Goal: Find specific page/section: Find specific page/section

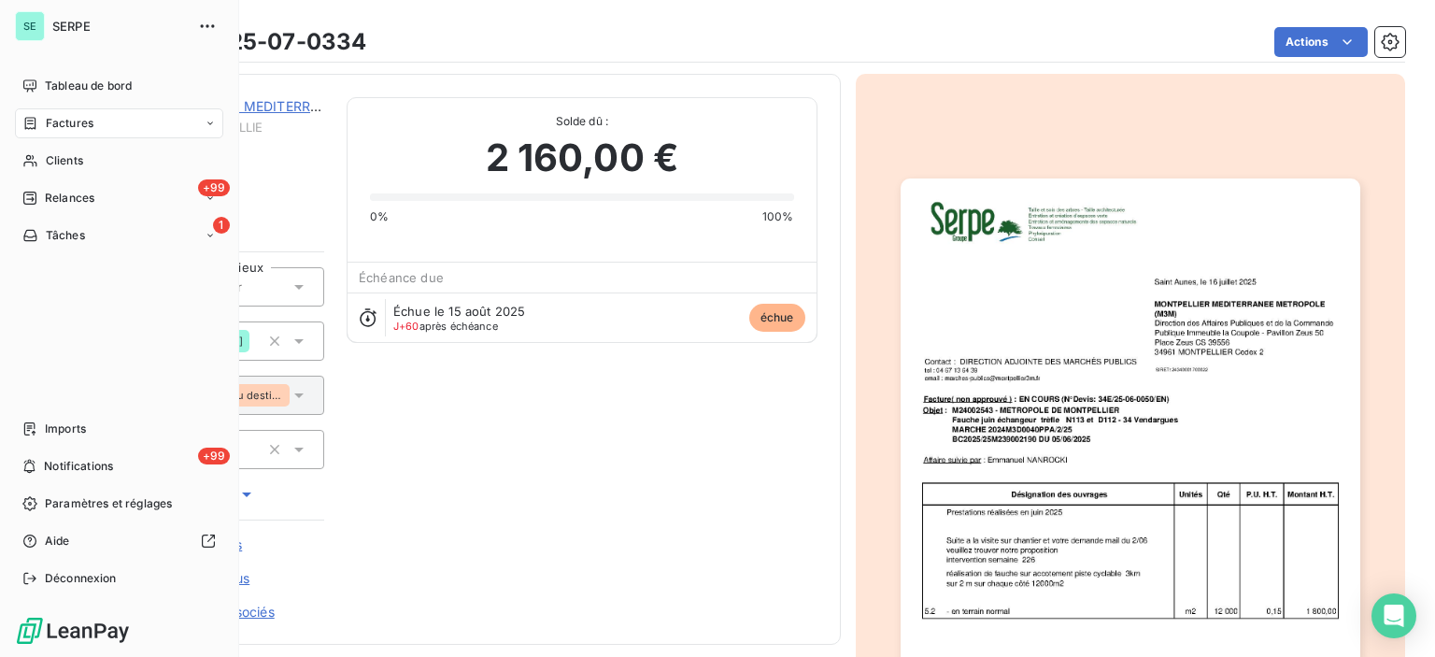
scroll to position [465, 0]
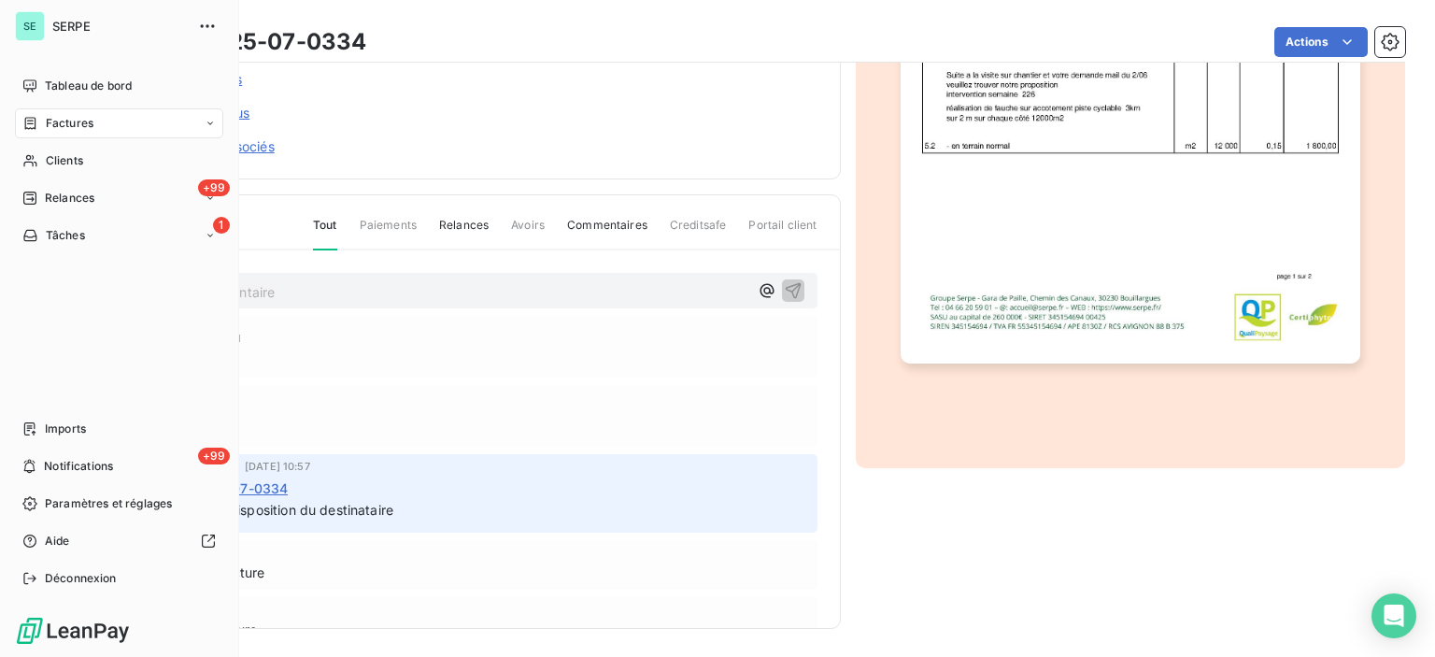
click at [101, 130] on div "Factures" at bounding box center [119, 123] width 208 height 30
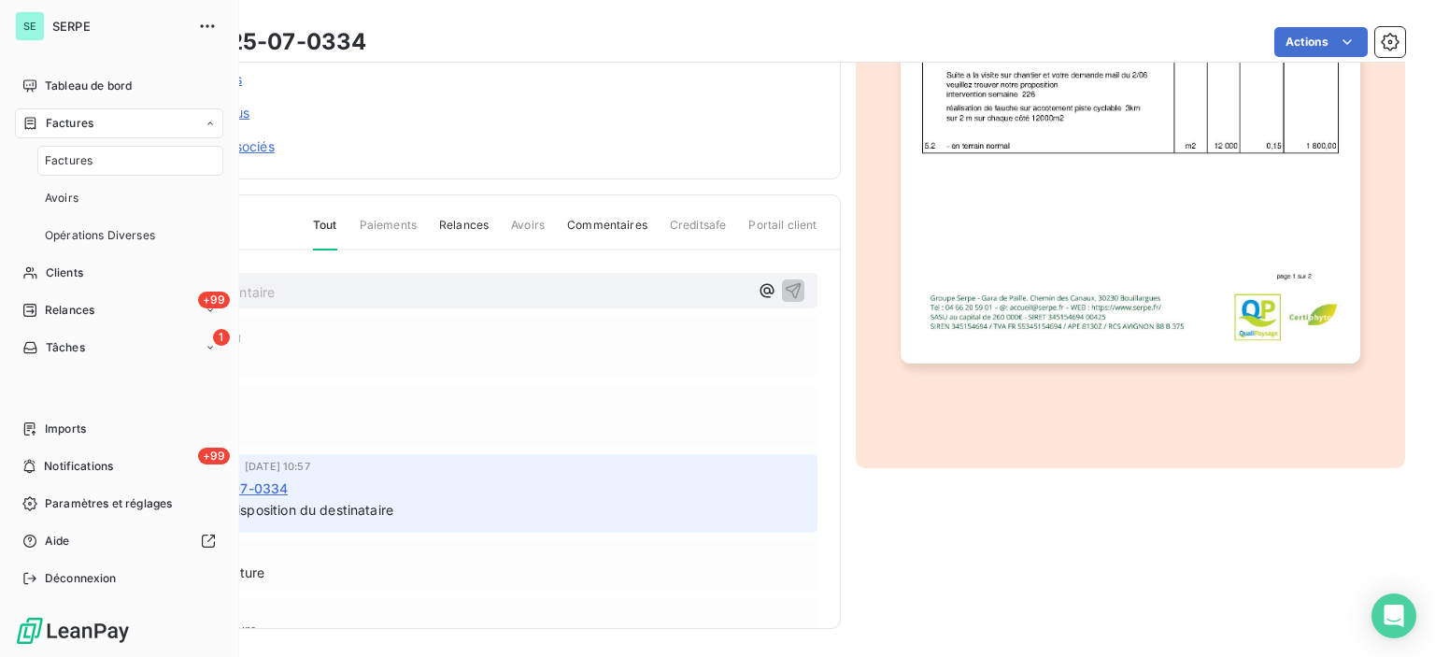
click at [97, 160] on div "Factures" at bounding box center [130, 161] width 186 height 30
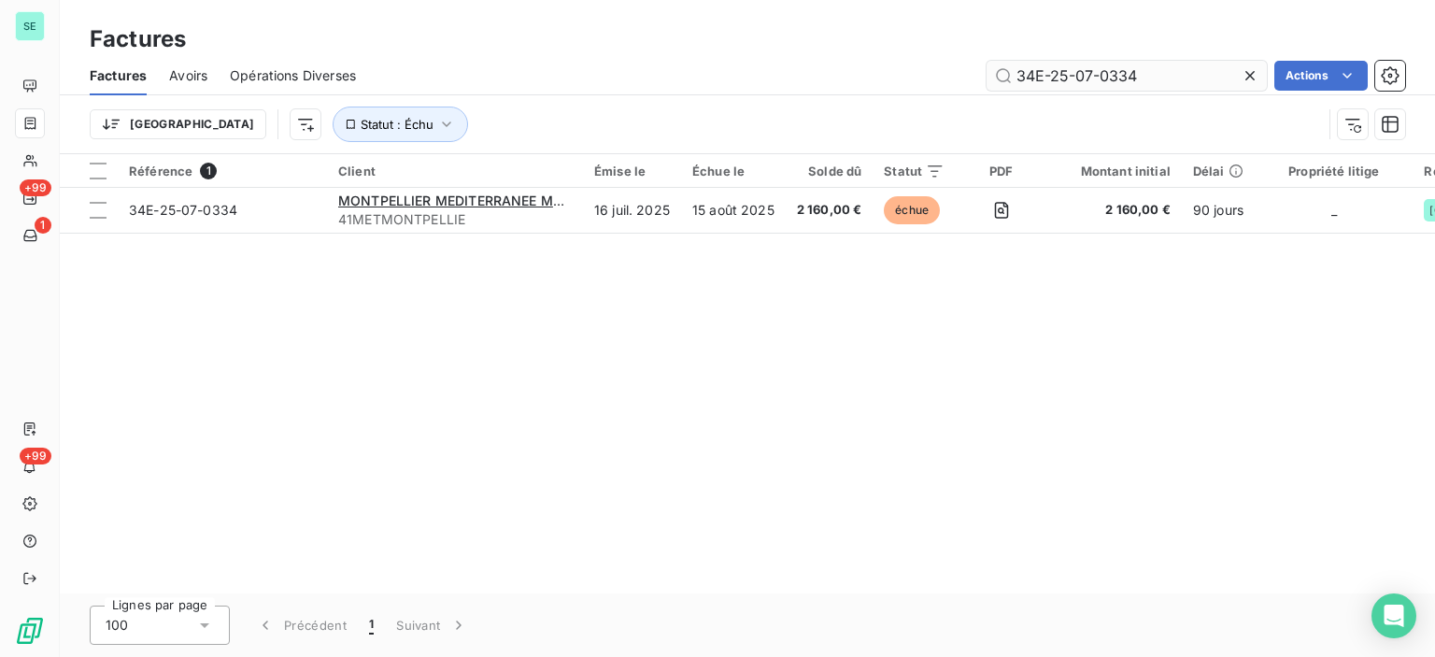
click at [1111, 74] on input "34E-25-07-0334" at bounding box center [1126, 76] width 280 height 30
click at [1112, 74] on input "34E-25-07-0334" at bounding box center [1126, 76] width 280 height 30
drag, startPoint x: 1120, startPoint y: 72, endPoint x: 1172, endPoint y: 75, distance: 52.4
click at [1172, 75] on input "34E-25-07-0334" at bounding box center [1126, 76] width 280 height 30
type input "34E-25-07-0349"
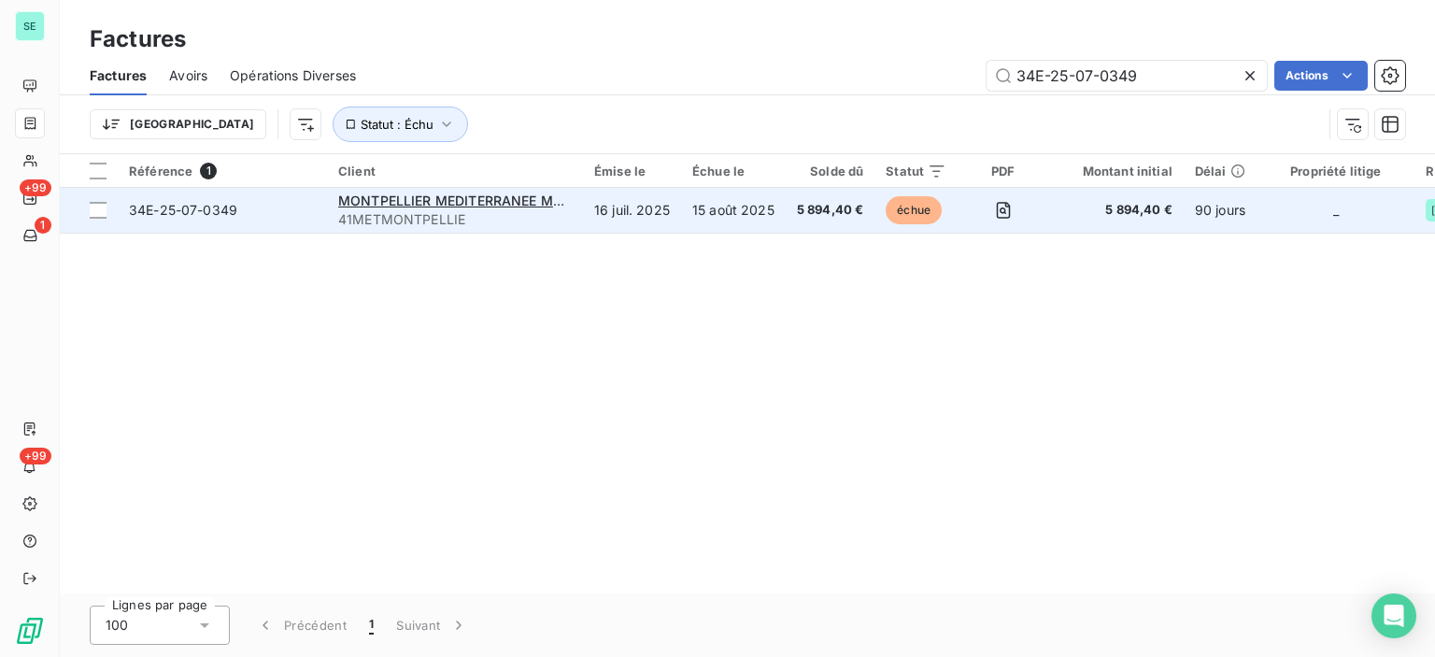
click at [477, 213] on span "41METMONTPELLIE" at bounding box center [455, 219] width 234 height 19
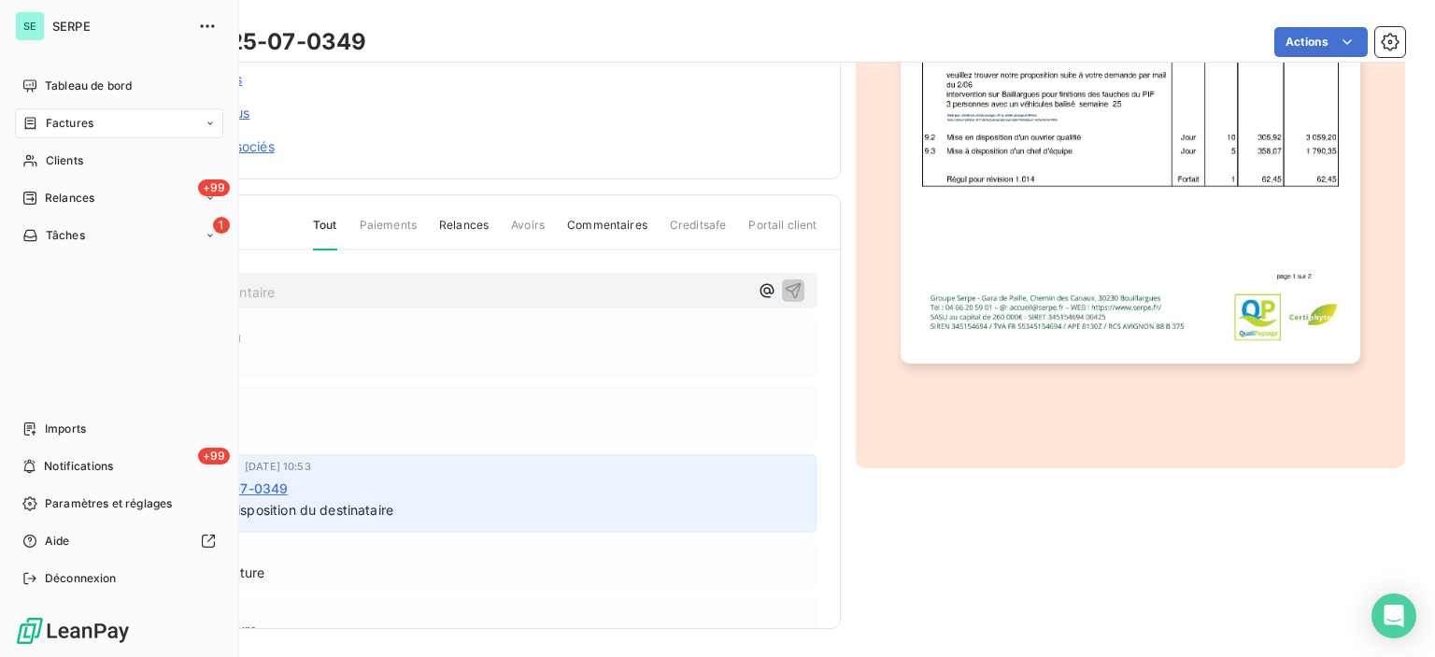
click at [66, 119] on span "Factures" at bounding box center [70, 123] width 48 height 17
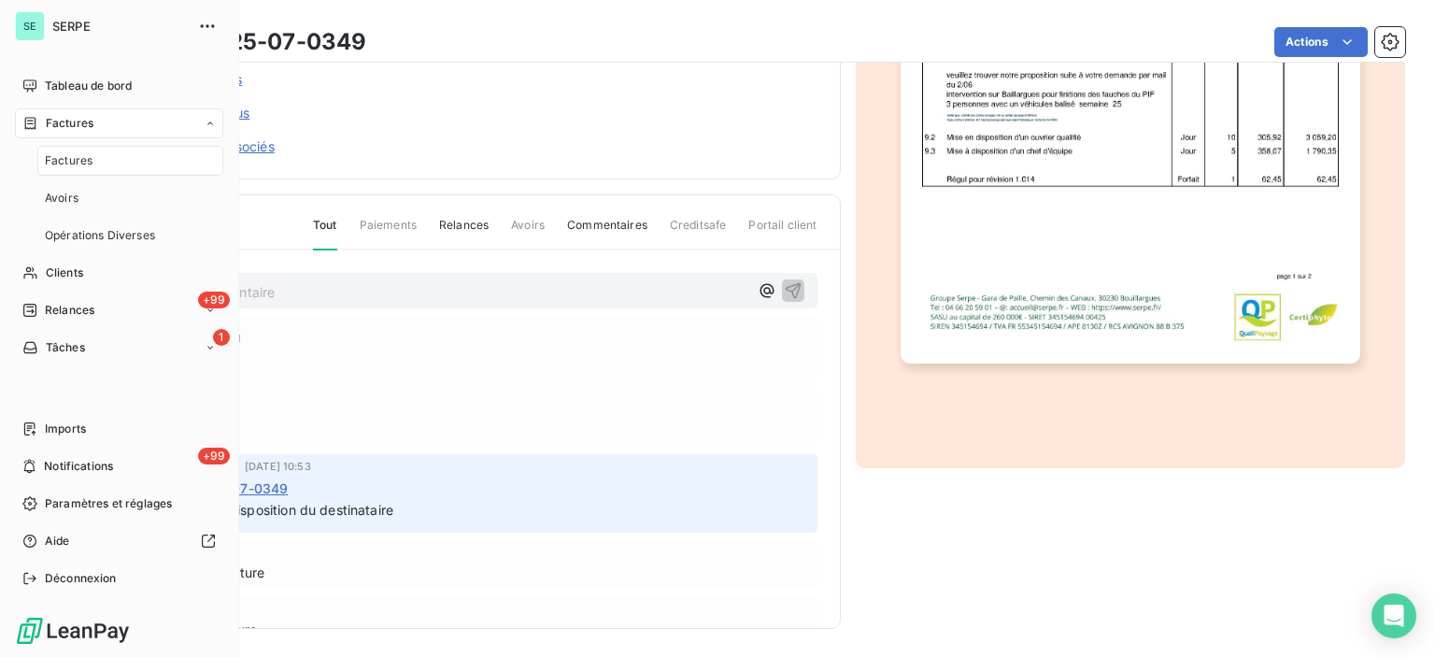
click at [90, 163] on span "Factures" at bounding box center [69, 160] width 48 height 17
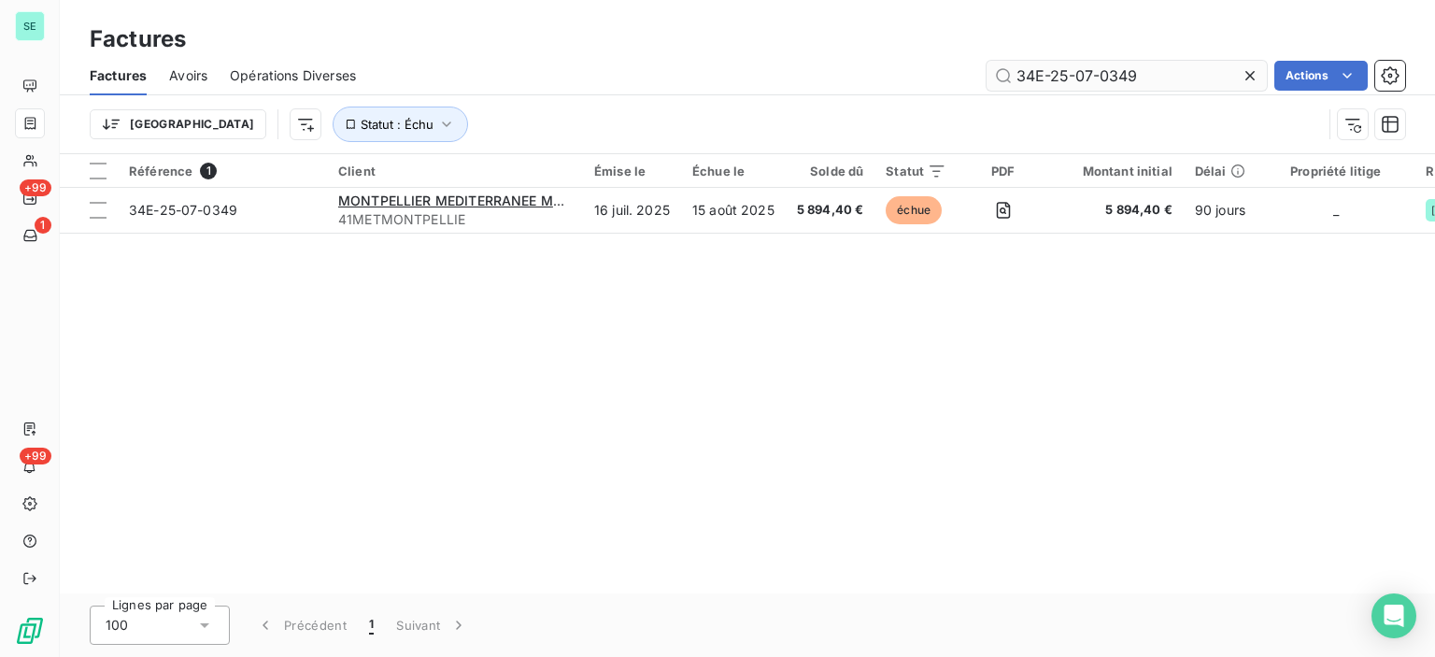
click at [1210, 67] on input "34E-25-07-0349" at bounding box center [1126, 76] width 280 height 30
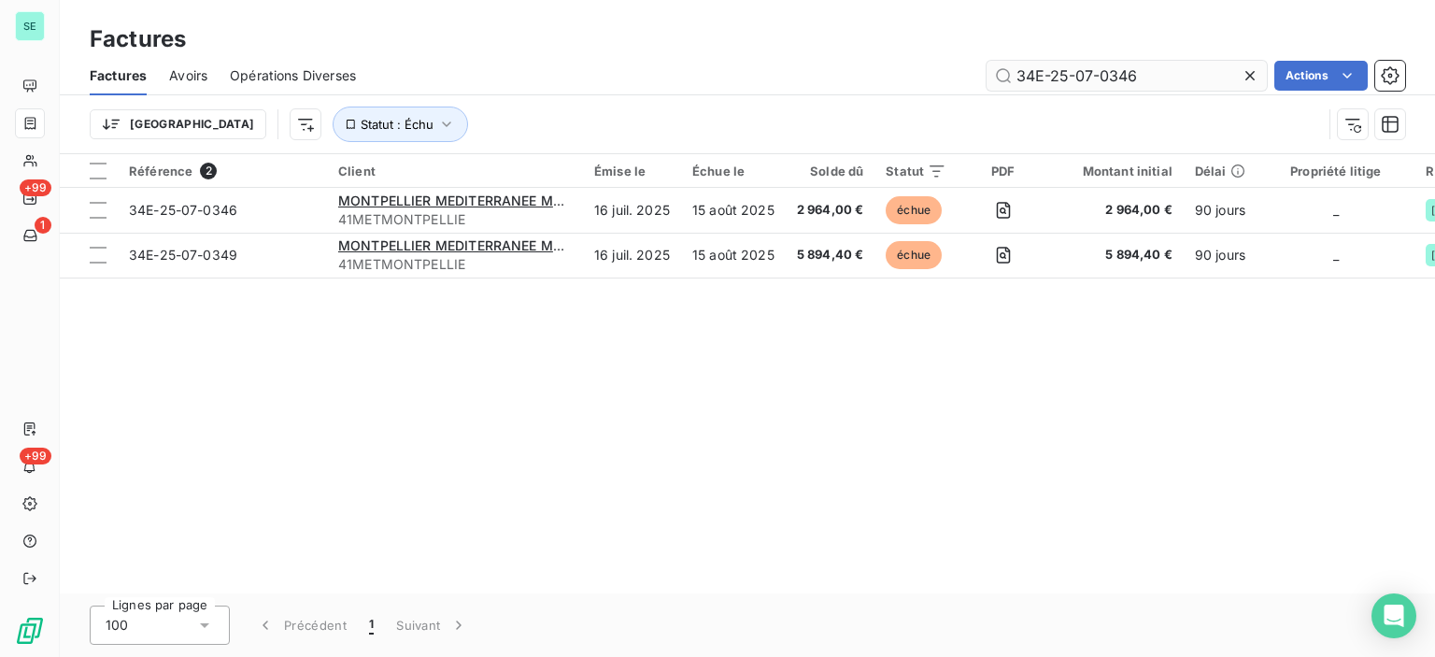
type input "34E-25-07-0346"
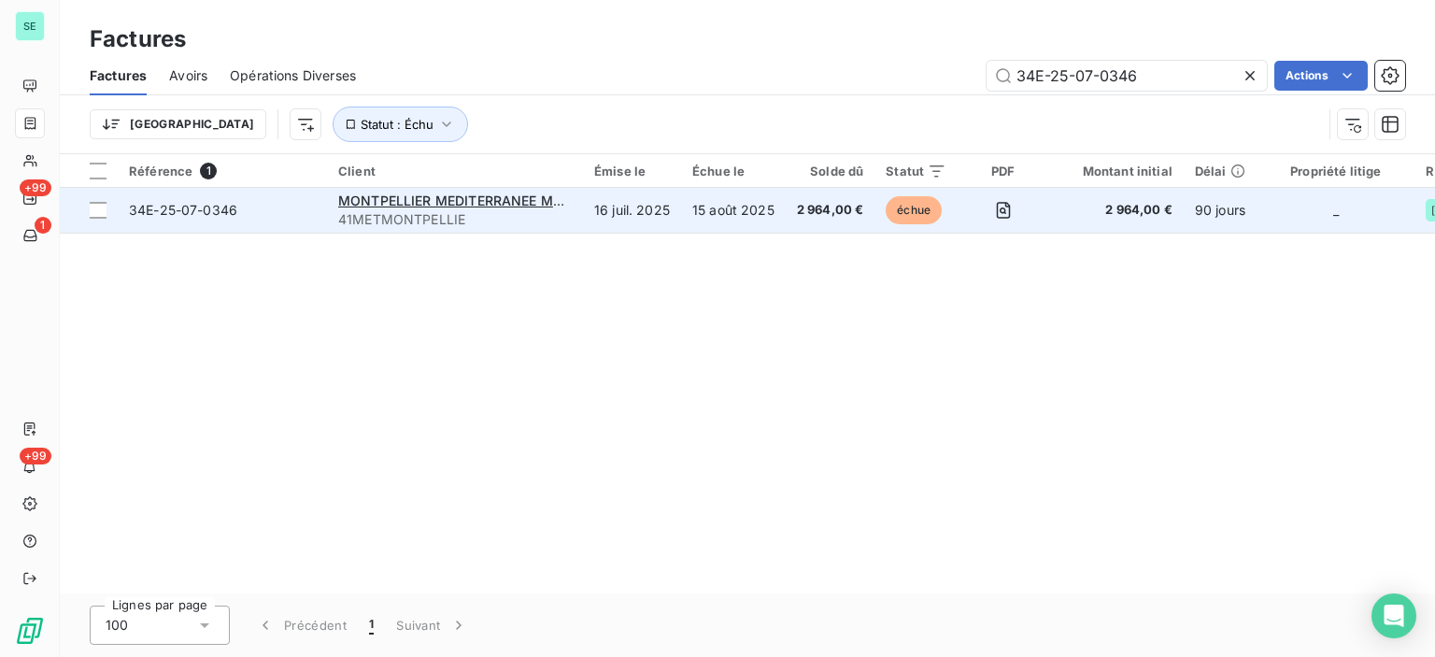
click at [493, 229] on td "MONTPELLIER MEDITERRANEE METROPOLE 41METMONTPELLIE" at bounding box center [455, 210] width 256 height 45
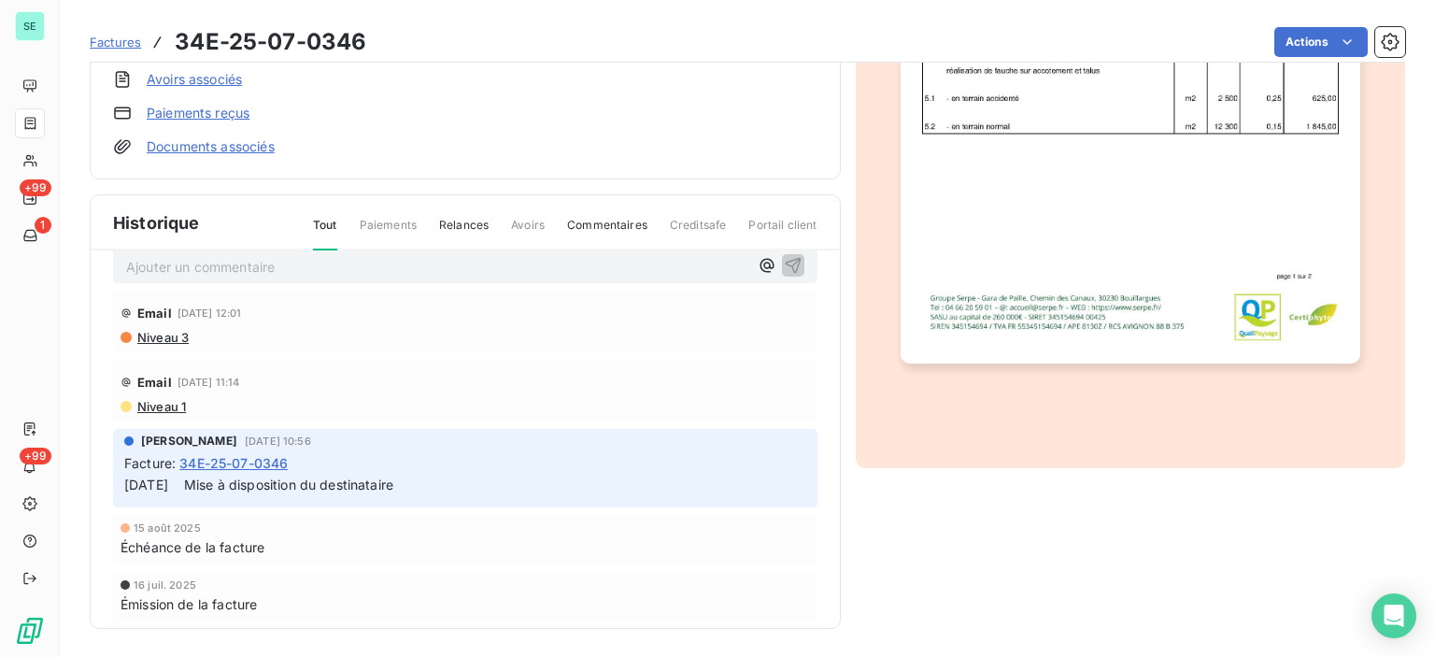
scroll to position [38, 0]
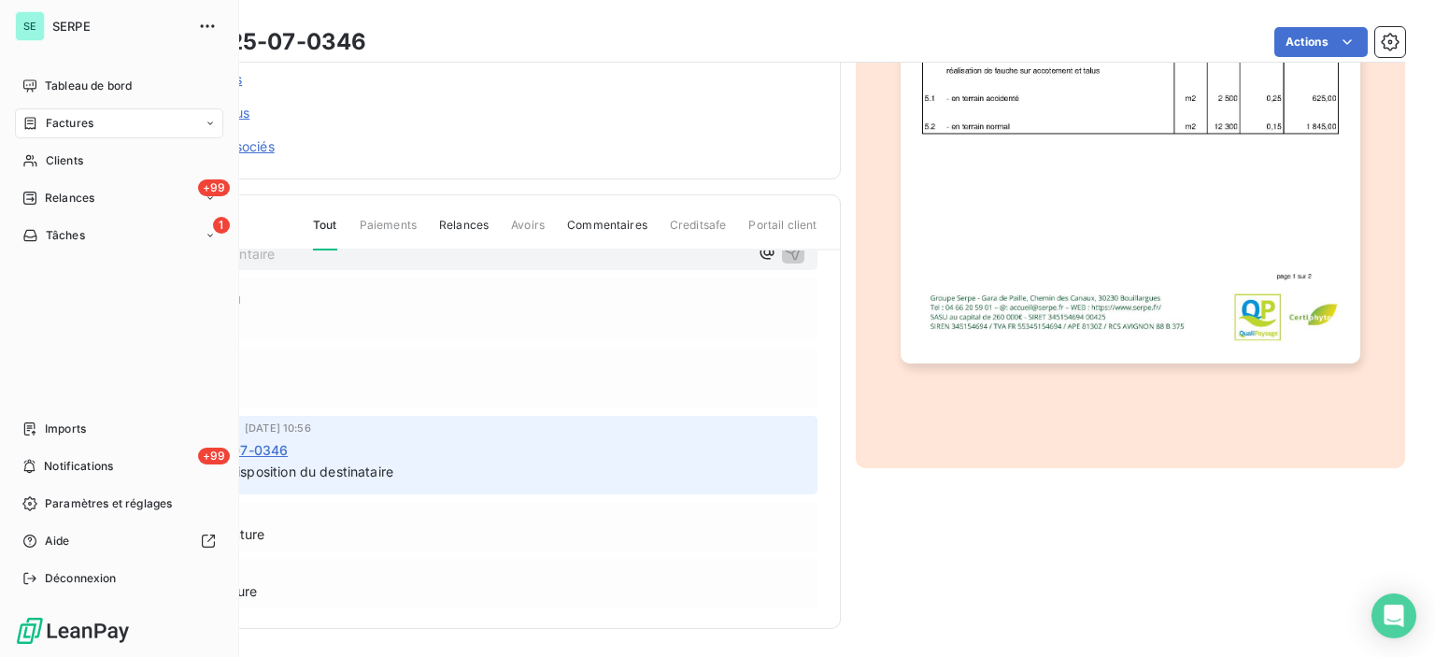
click at [71, 129] on span "Factures" at bounding box center [70, 123] width 48 height 17
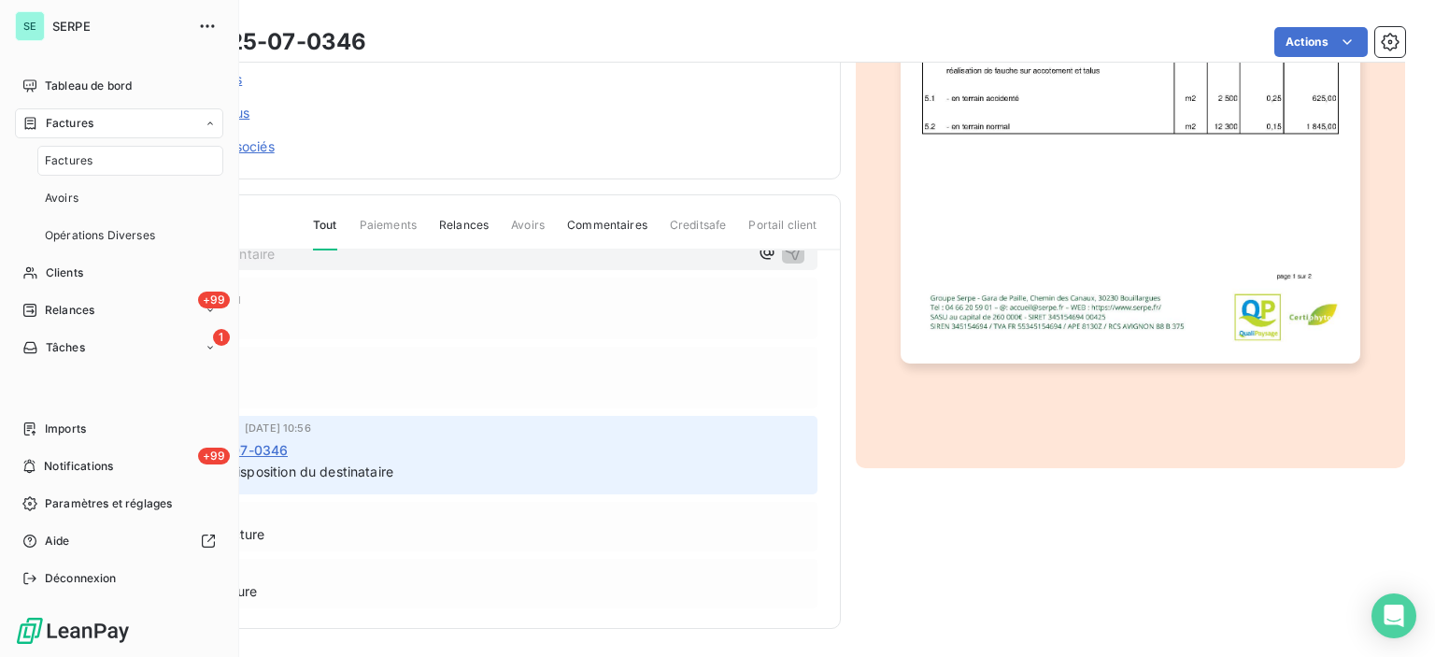
click at [85, 156] on span "Factures" at bounding box center [69, 160] width 48 height 17
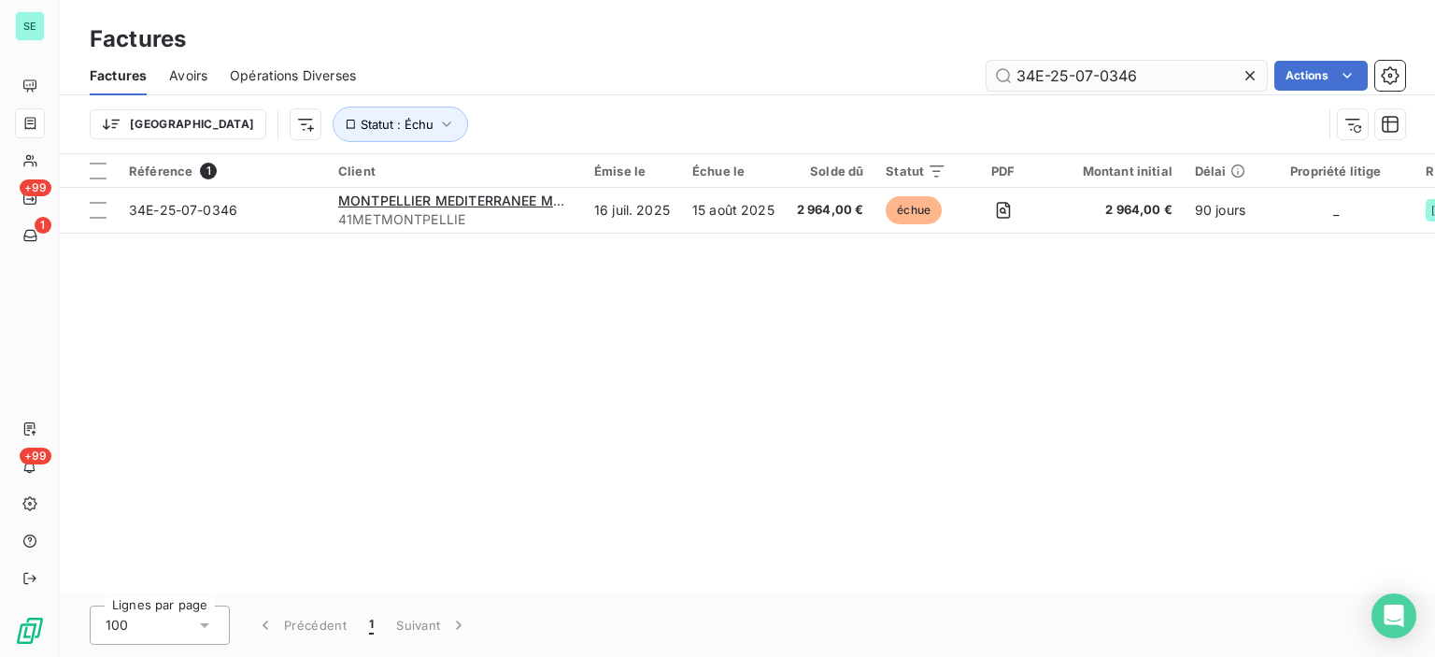
drag, startPoint x: 1080, startPoint y: 71, endPoint x: 1222, endPoint y: 78, distance: 142.2
click at [1222, 78] on input "34E-25-07-0346" at bounding box center [1126, 76] width 280 height 30
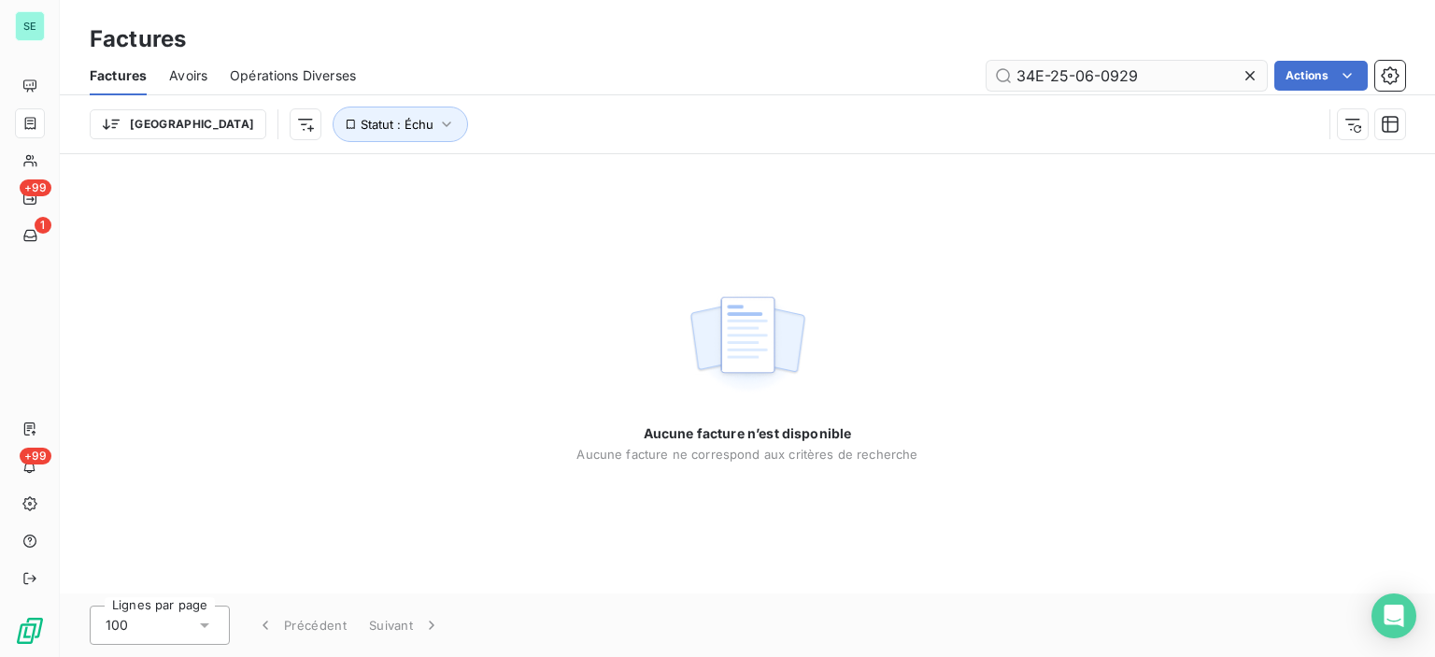
type input "34E-25-06-0929"
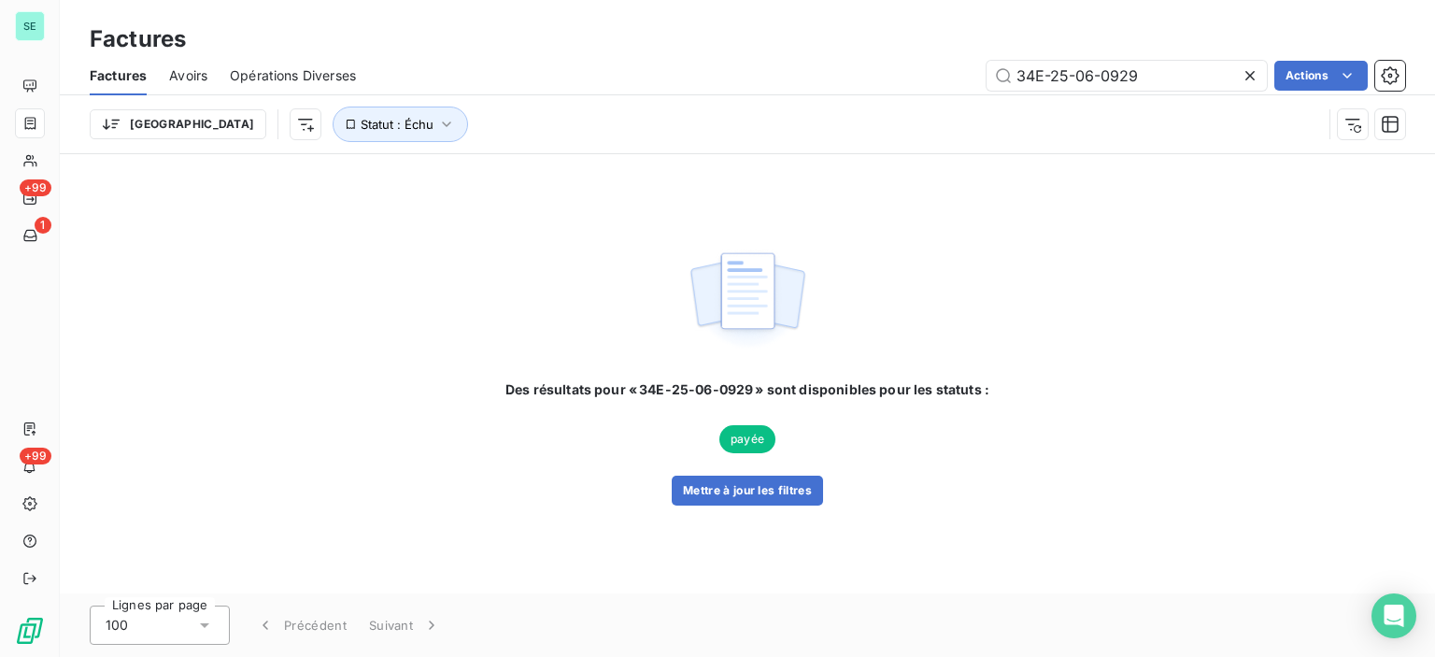
click at [766, 436] on span "payée" at bounding box center [747, 439] width 56 height 28
click at [745, 485] on button "Mettre à jour les filtres" at bounding box center [747, 490] width 151 height 30
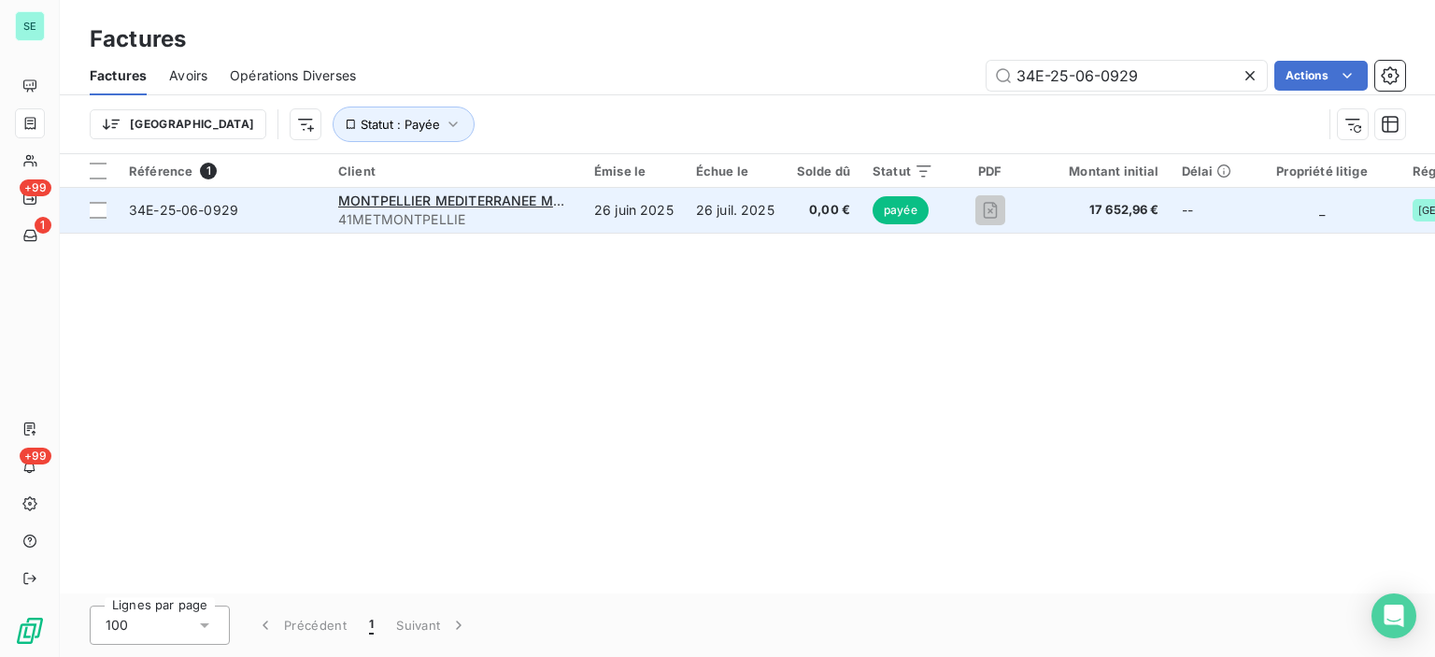
click at [395, 223] on span "41METMONTPELLIE" at bounding box center [455, 219] width 234 height 19
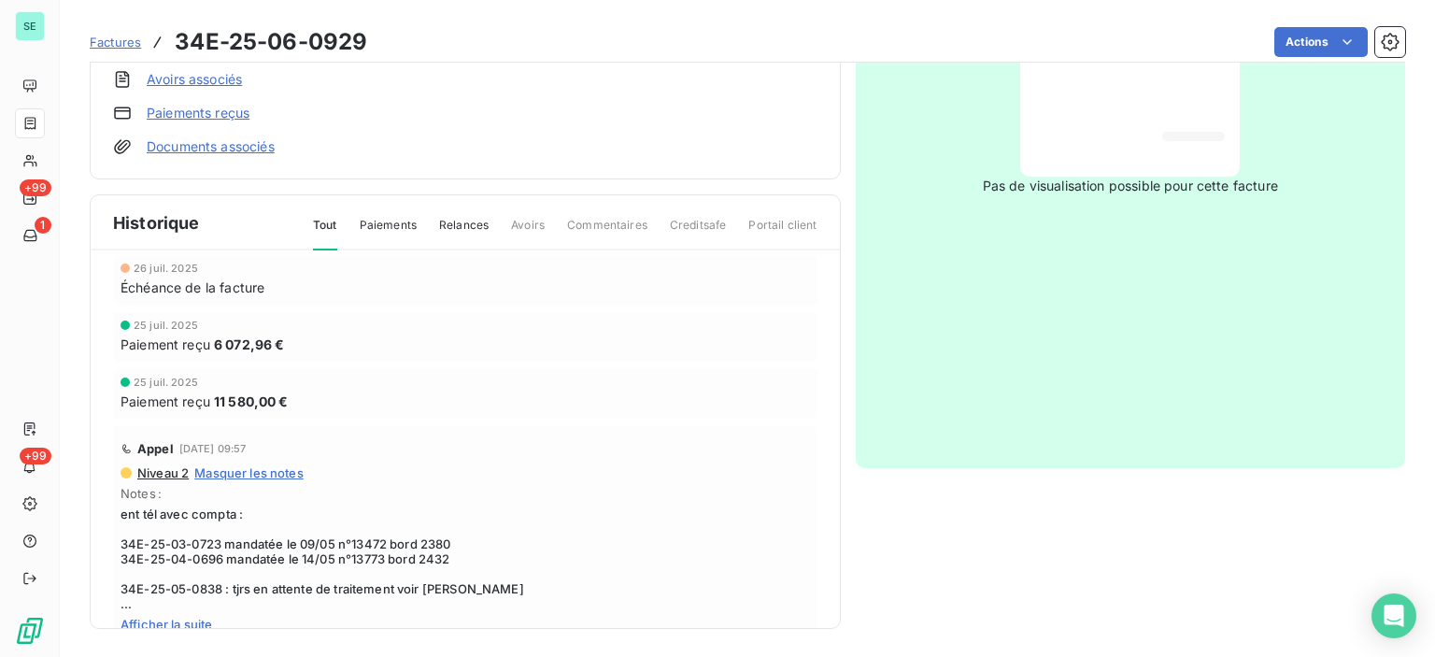
scroll to position [93, 0]
